Goal: Use online tool/utility: Utilize a website feature to perform a specific function

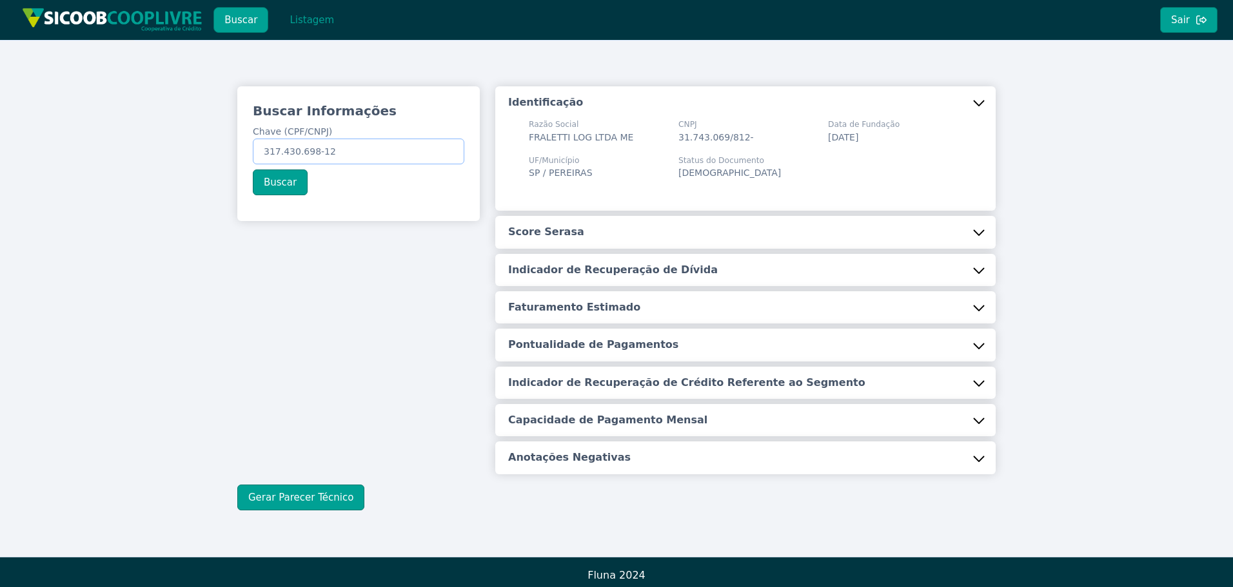
drag, startPoint x: 262, startPoint y: 150, endPoint x: 406, endPoint y: 123, distance: 146.2
click at [397, 138] on label "Chave (CPF/CNPJ) 317.430.698-12" at bounding box center [358, 144] width 211 height 39
paste input "13.047.052/0001-65"
type input "13.047.052/0001-65"
click at [280, 177] on button "Buscar" at bounding box center [280, 183] width 55 height 26
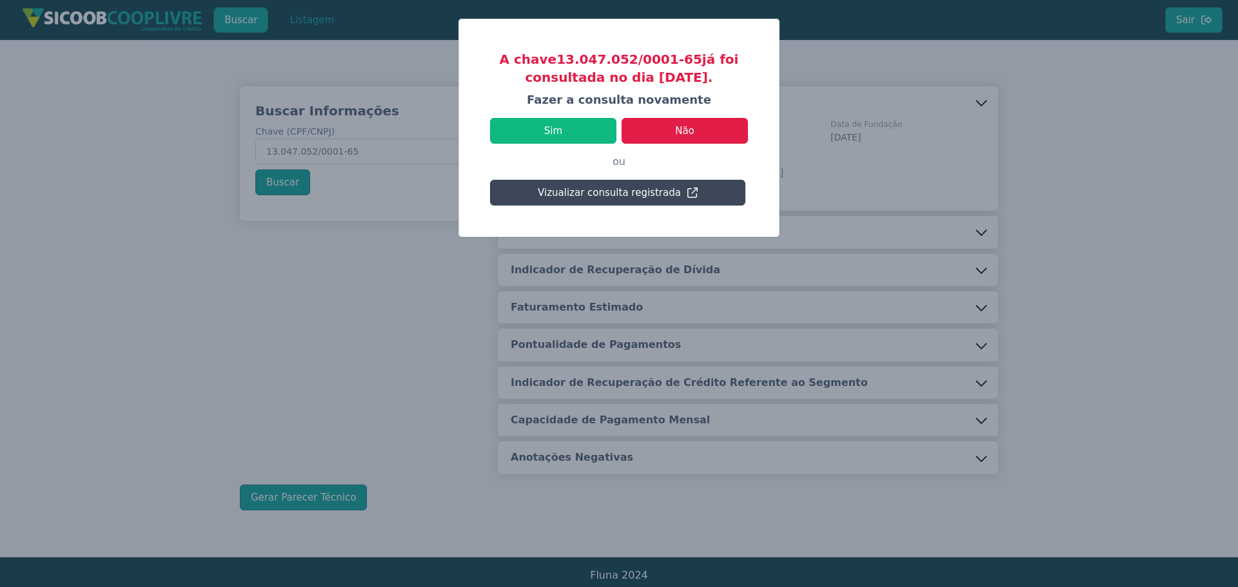
click at [619, 191] on button "Vizualizar consulta registrada" at bounding box center [617, 193] width 255 height 26
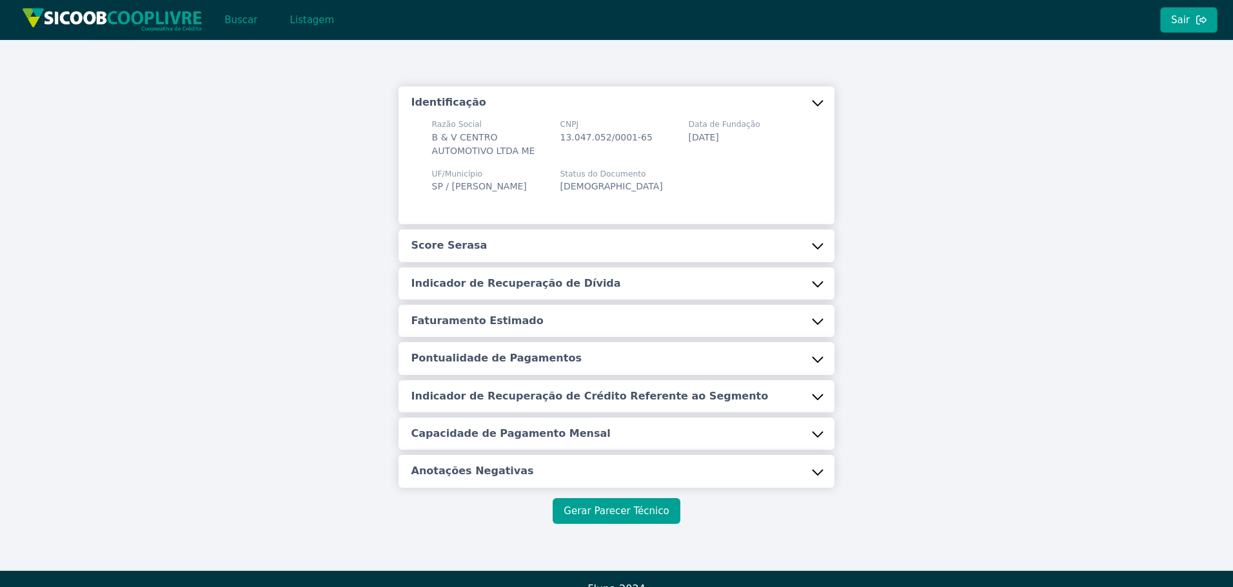
click at [630, 506] on button "Gerar Parecer Técnico" at bounding box center [615, 511] width 127 height 26
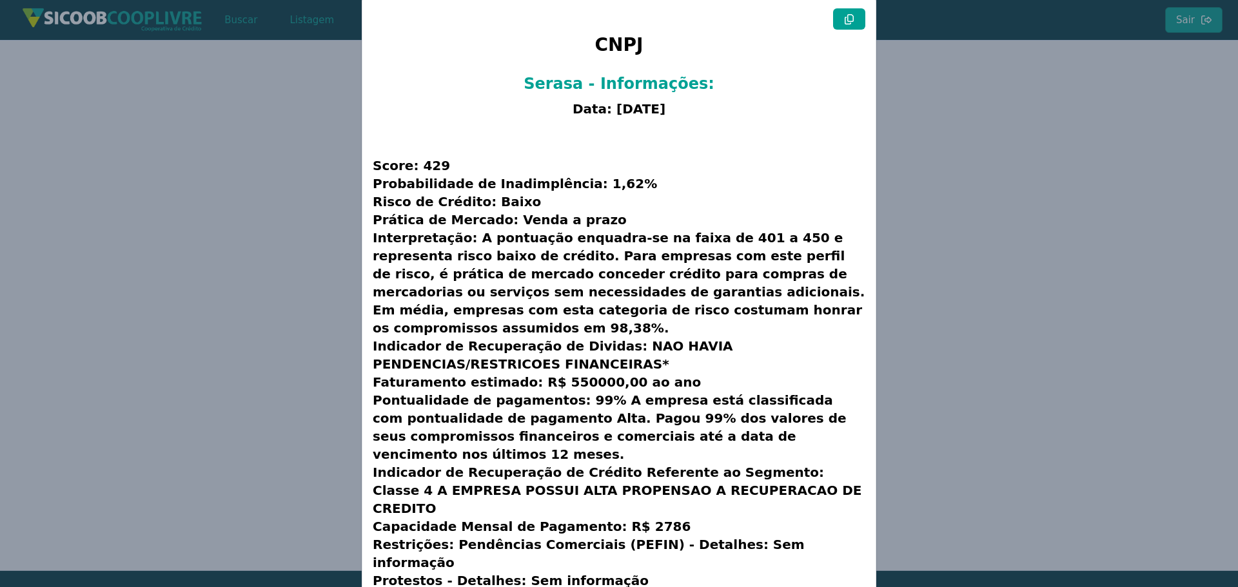
scroll to position [33, 0]
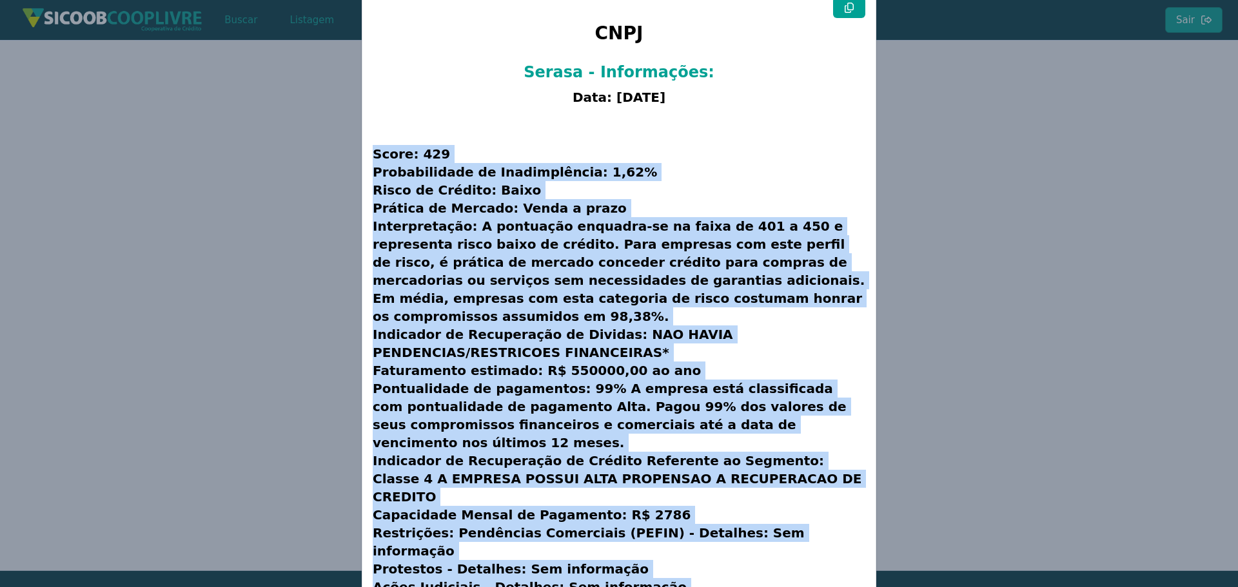
drag, startPoint x: 372, startPoint y: 155, endPoint x: 886, endPoint y: 458, distance: 597.4
click at [772, 541] on h3 "Score: 429 Probabilidade de Inadimplência: 1,62% Risco de Crédito: Baixo Prátic…" at bounding box center [619, 371] width 493 height 518
copy h3 "Lorem: 415 Ipsumdolorsit am Consecteturad: 2,03% Elits do Eiusmod: Tempo Incidi…"
